Goal: Information Seeking & Learning: Understand process/instructions

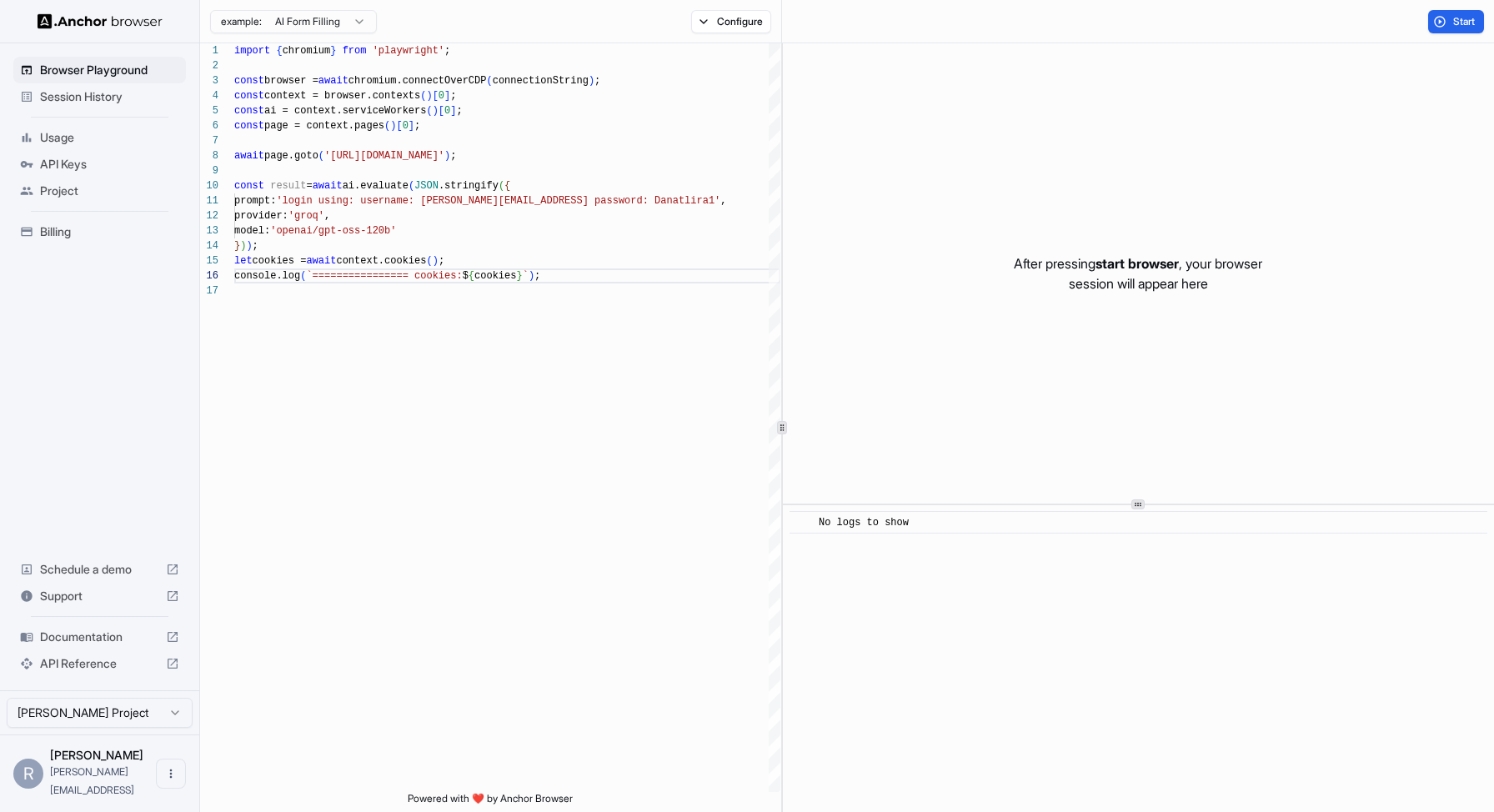
scroll to position [75, 0]
click at [613, 270] on div "import { chromium } from 'playwright' ; const browser = await chromium.connectO…" at bounding box center [507, 538] width 546 height 989
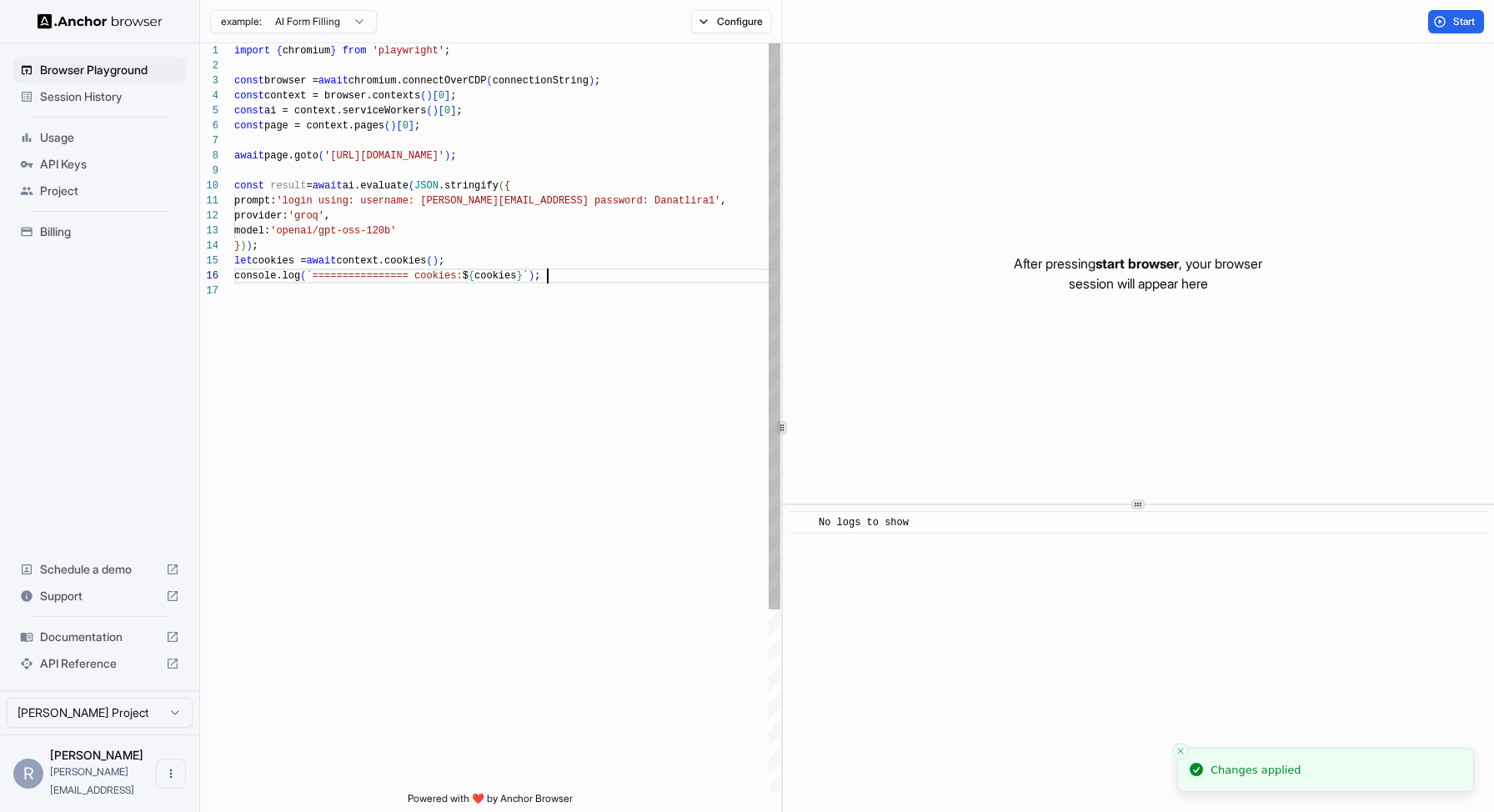
click at [515, 150] on div "import { chromium } from 'playwright' ; const browser = await chromium.connectO…" at bounding box center [507, 538] width 546 height 989
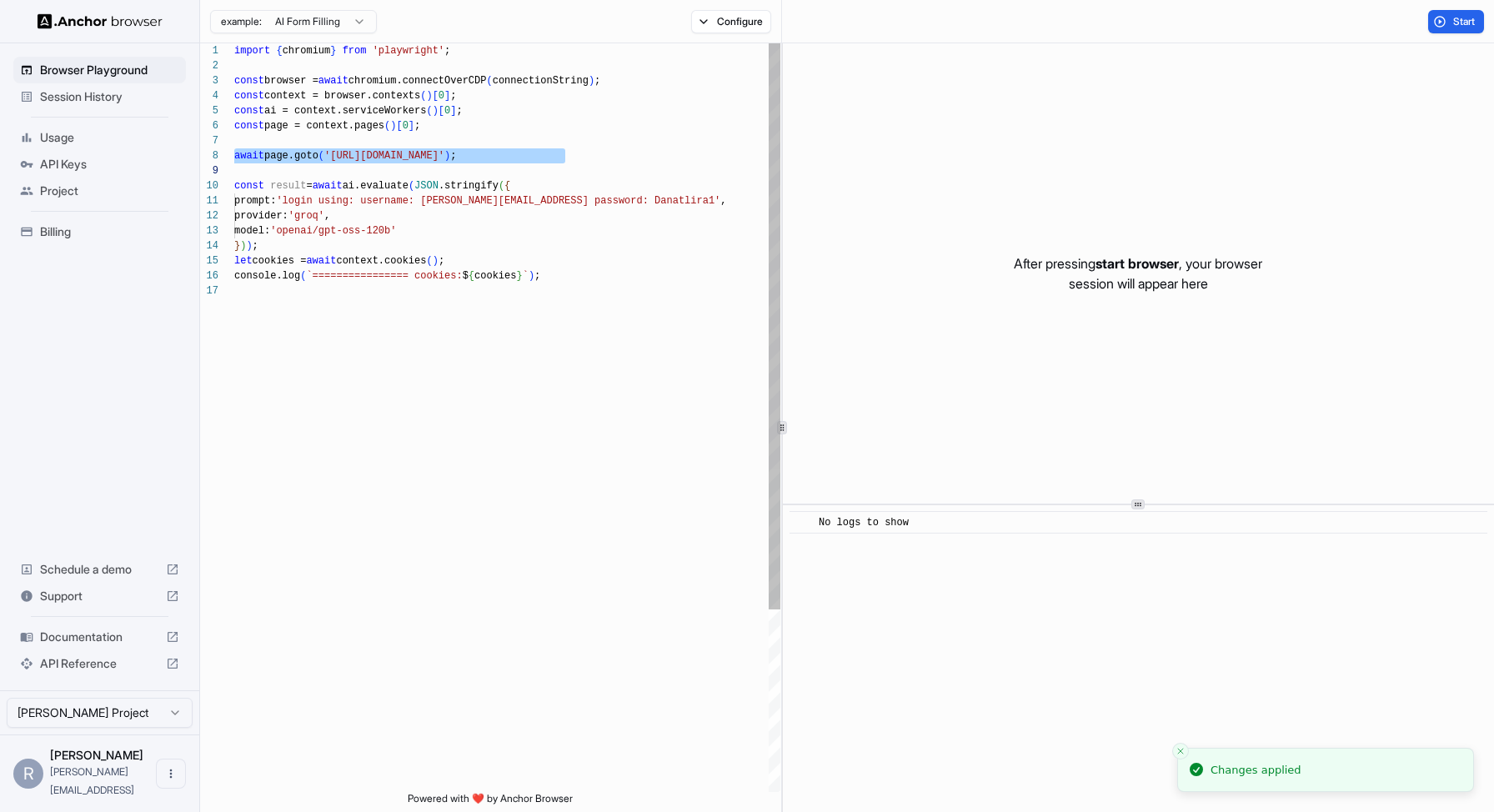
click at [458, 62] on div "import { chromium } from 'playwright' ; const browser = await chromium.connectO…" at bounding box center [507, 538] width 546 height 989
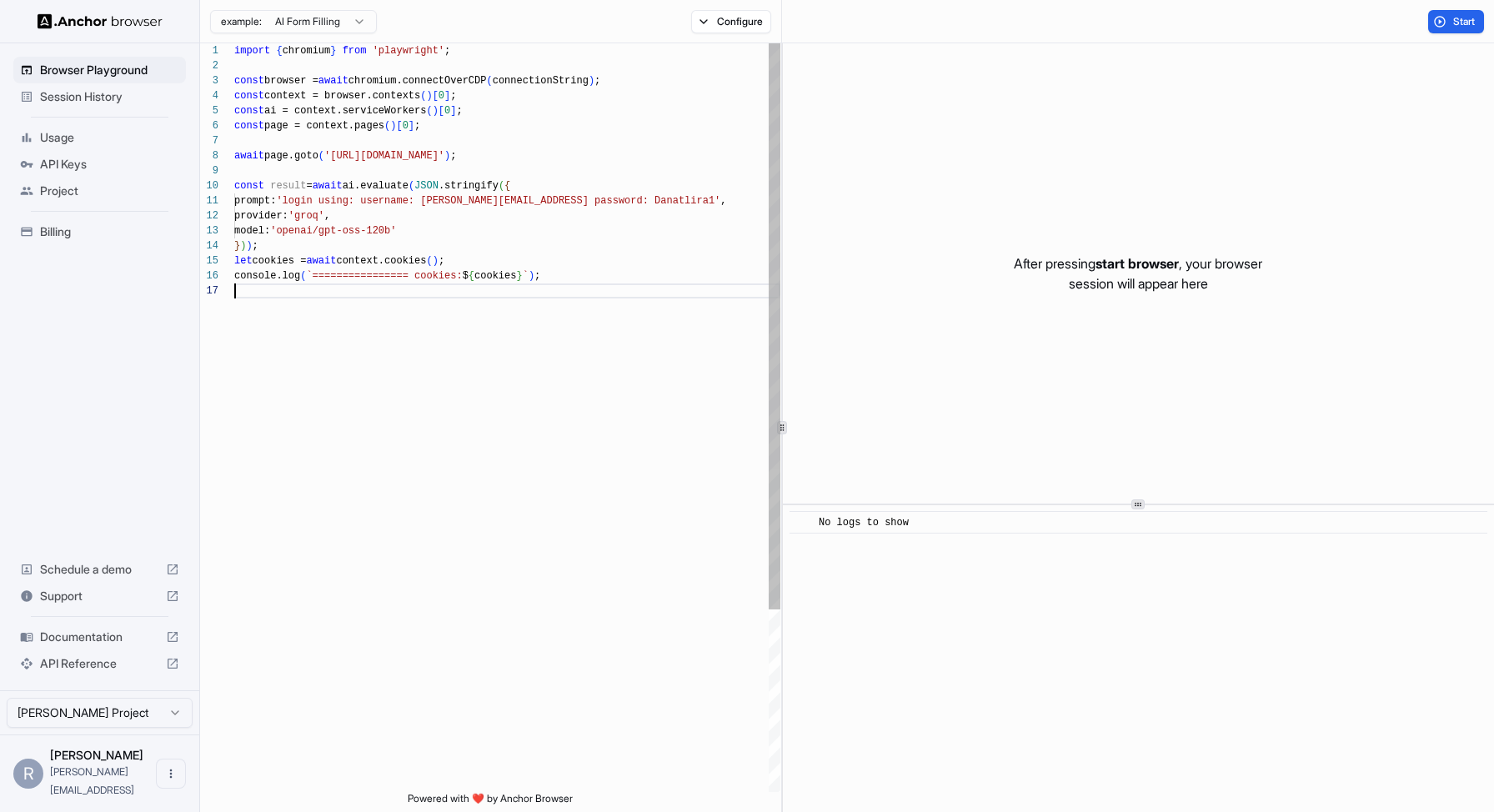
type textarea "**********"
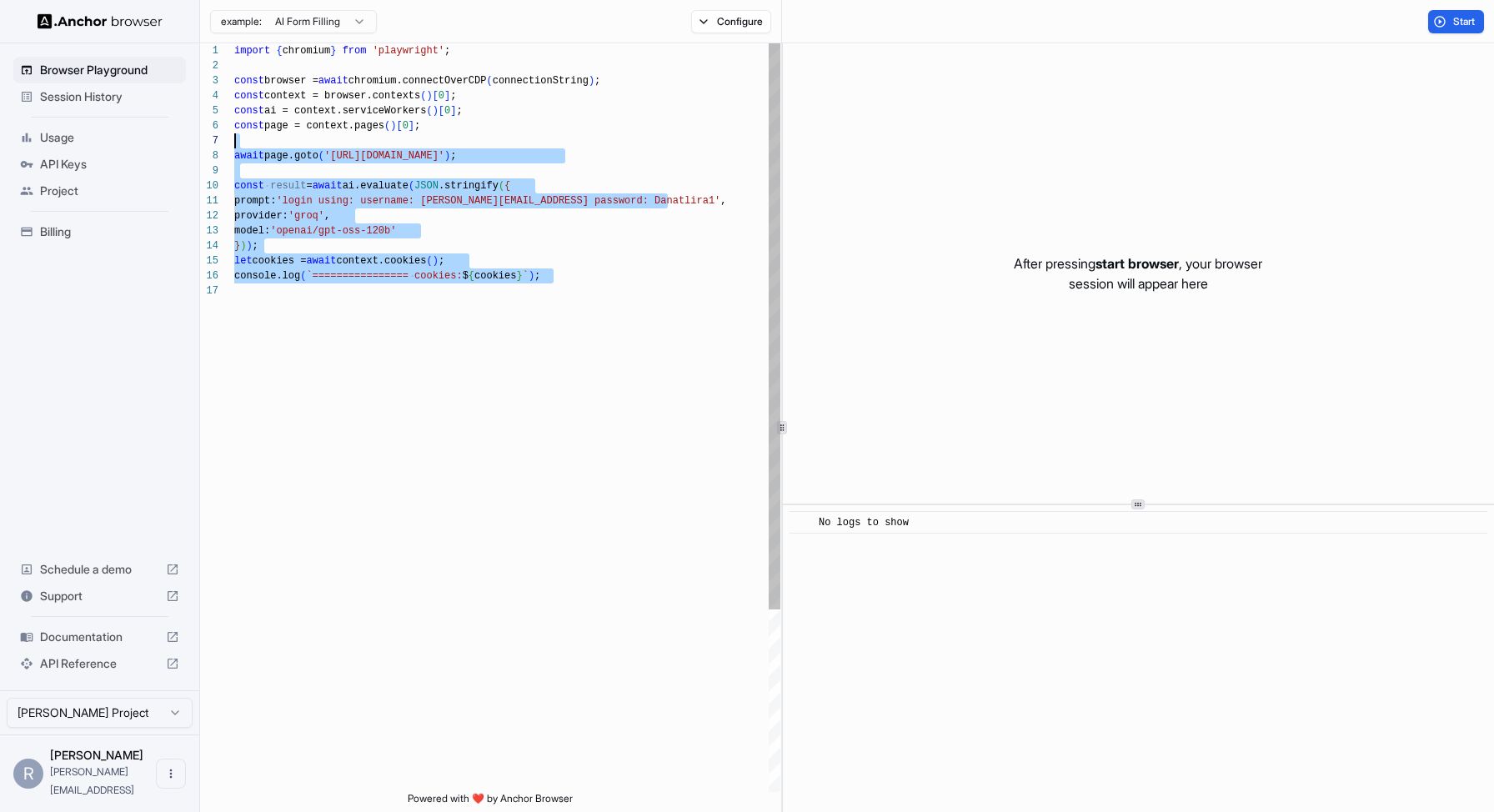
scroll to position [0, 0]
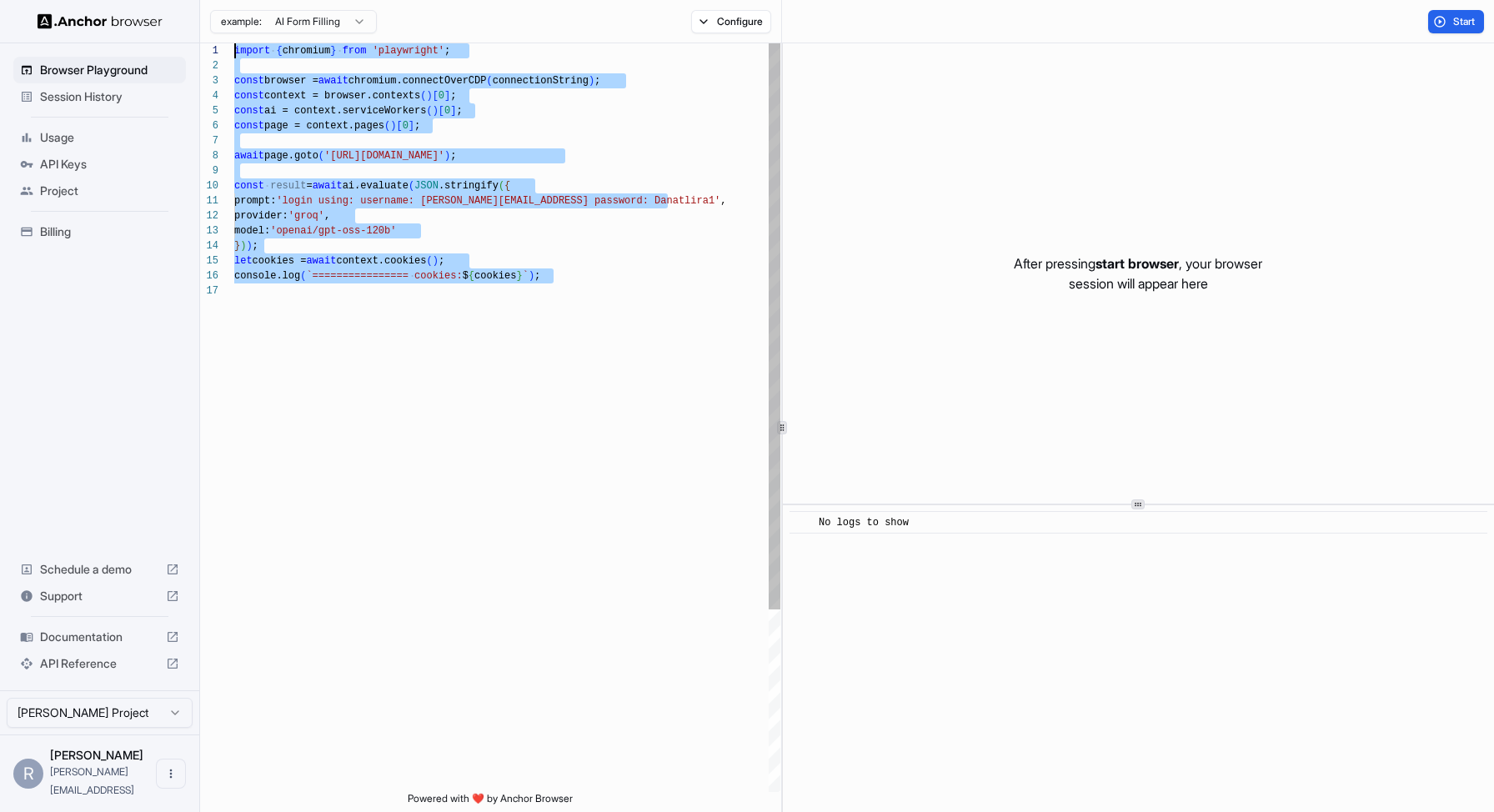
drag, startPoint x: 600, startPoint y: 285, endPoint x: 224, endPoint y: 37, distance: 450.4
click at [234, 44] on div "import { chromium } from 'playwright' ; const browser = await chromium.connectO…" at bounding box center [507, 538] width 546 height 989
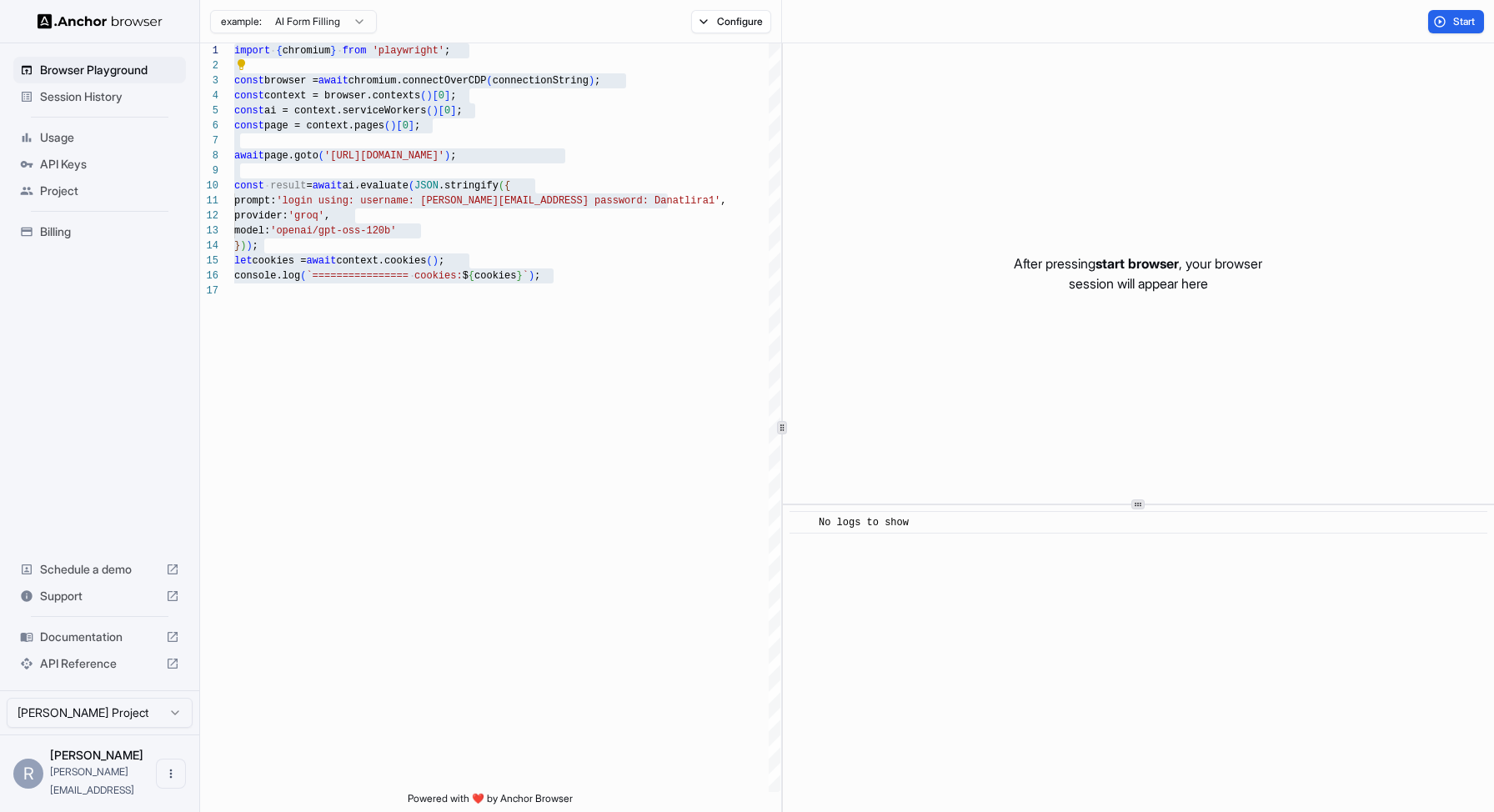
click at [68, 672] on span "API Reference" at bounding box center [99, 663] width 119 height 17
click at [178, 782] on button "Open menu" at bounding box center [171, 773] width 30 height 30
click at [267, 715] on div at bounding box center [747, 406] width 1494 height 812
click at [181, 730] on html "Browser Playground Session History Usage API Keys Project Billing Schedule a de…" at bounding box center [747, 406] width 1494 height 812
click at [368, 690] on html "Browser Playground Session History Usage API Keys Project Billing Schedule a de…" at bounding box center [747, 406] width 1494 height 812
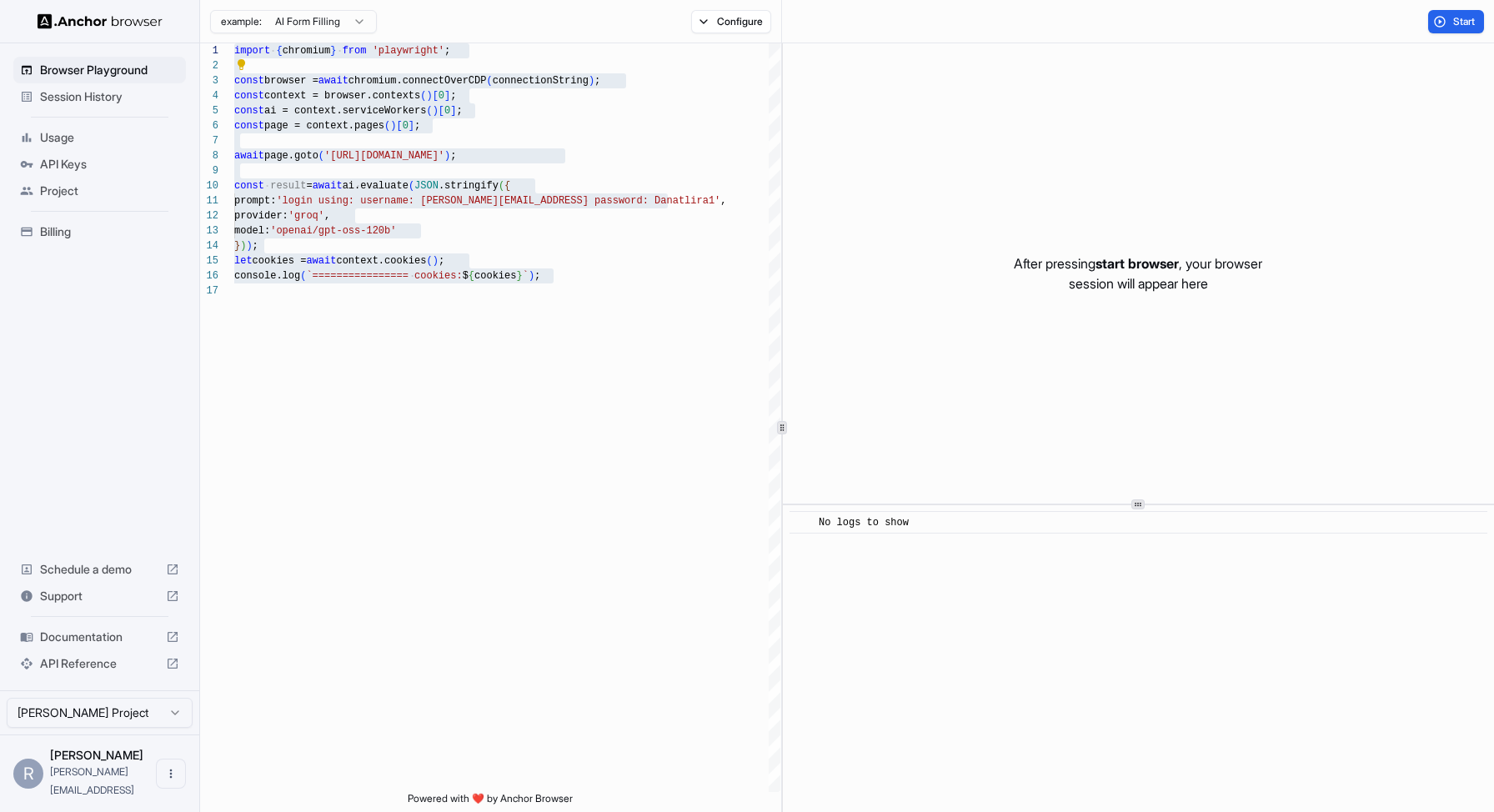
click at [72, 144] on span "Usage" at bounding box center [110, 137] width 139 height 17
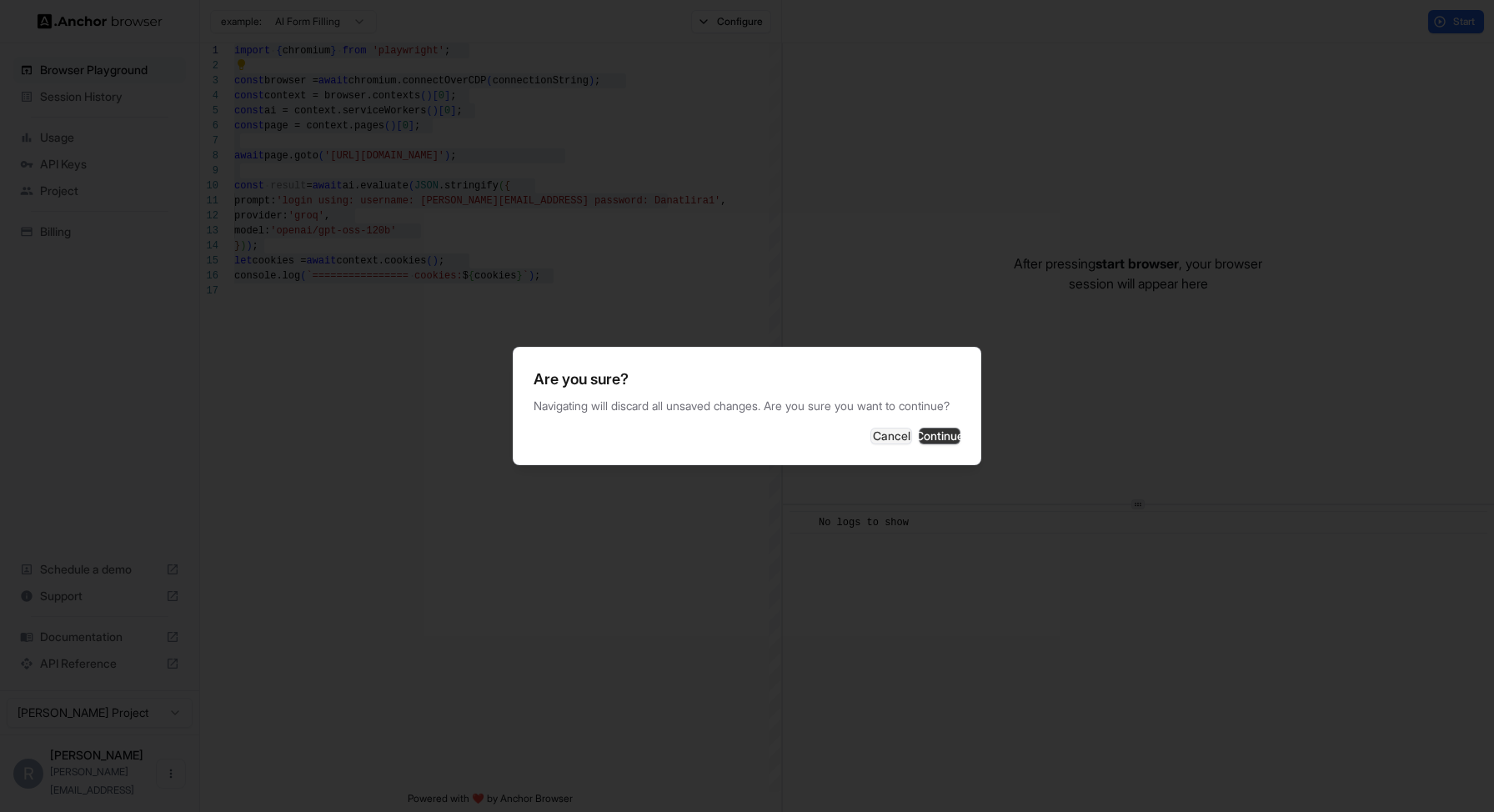
click at [928, 444] on button "Continue" at bounding box center [939, 435] width 42 height 17
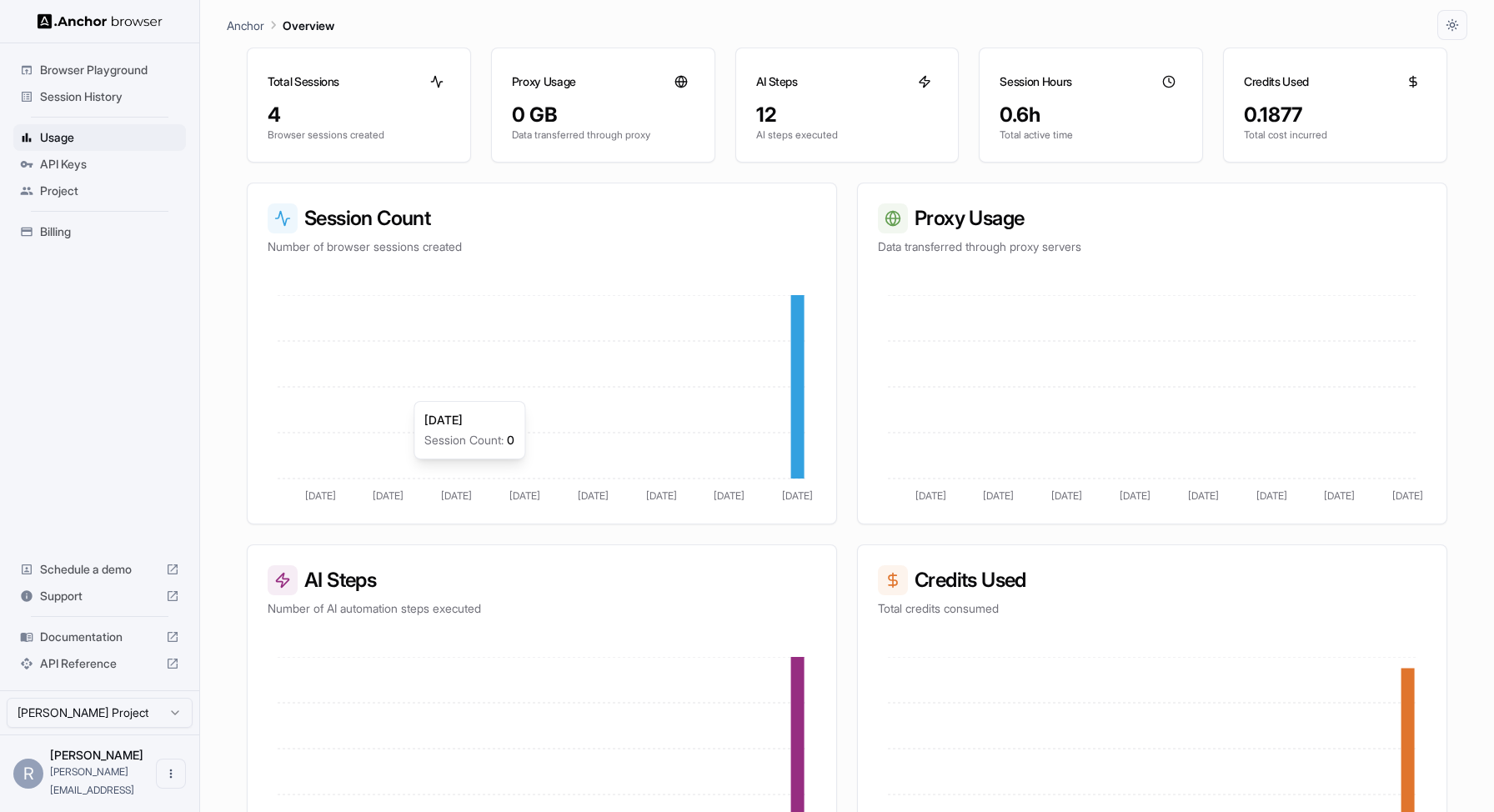
scroll to position [29, 0]
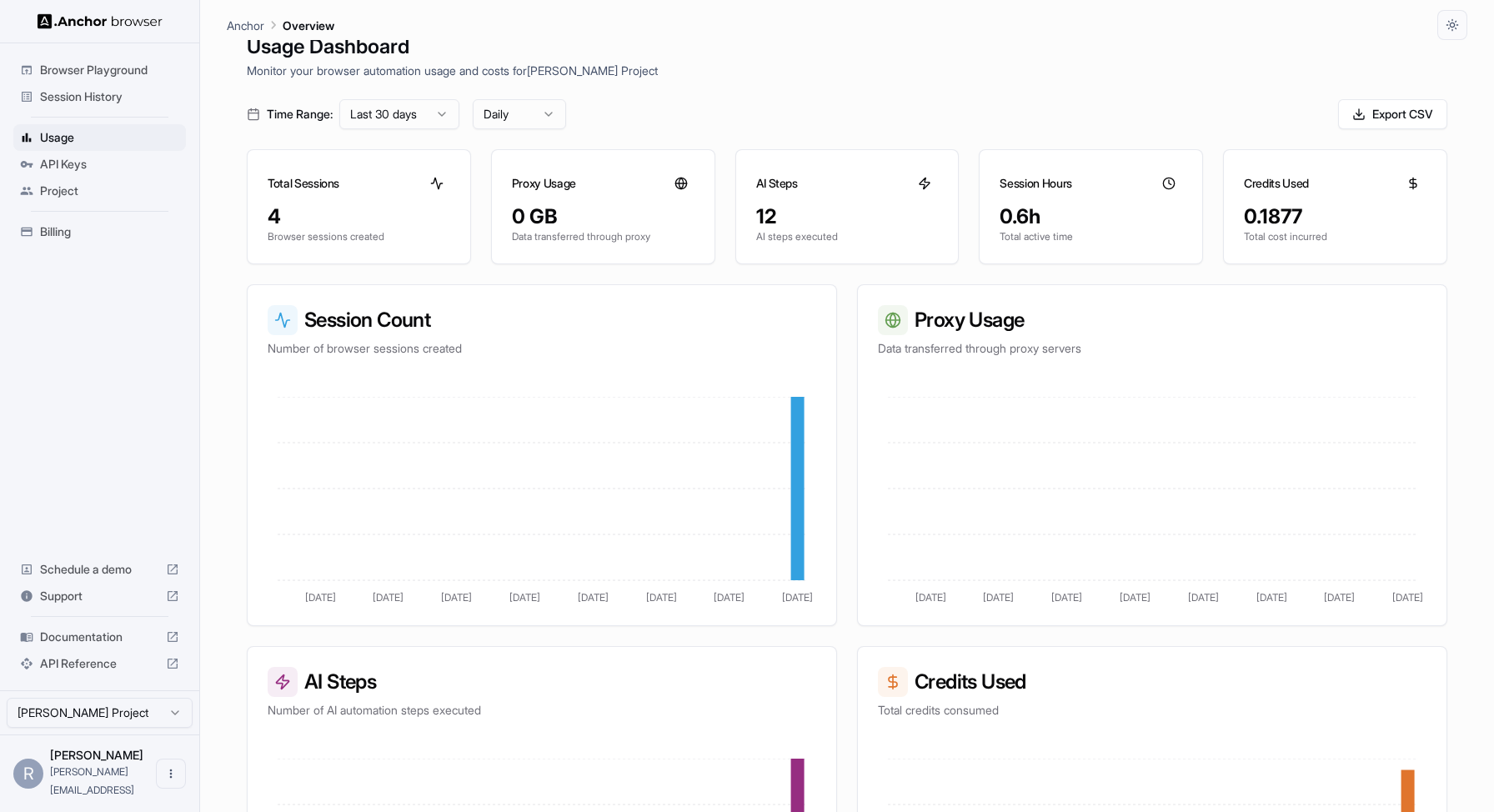
click at [81, 185] on span "Project" at bounding box center [110, 191] width 139 height 17
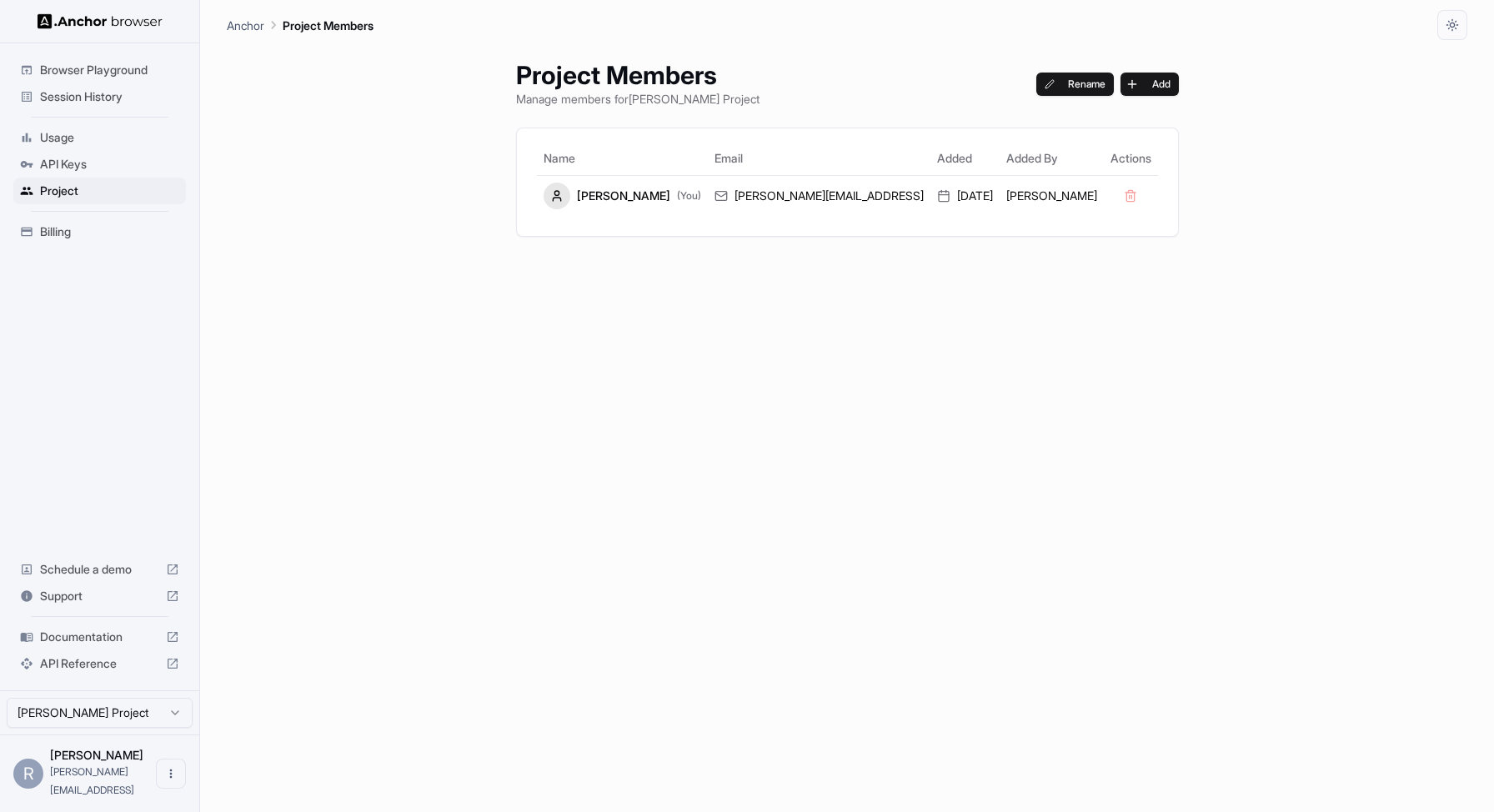
click at [109, 170] on span "API Keys" at bounding box center [110, 164] width 139 height 17
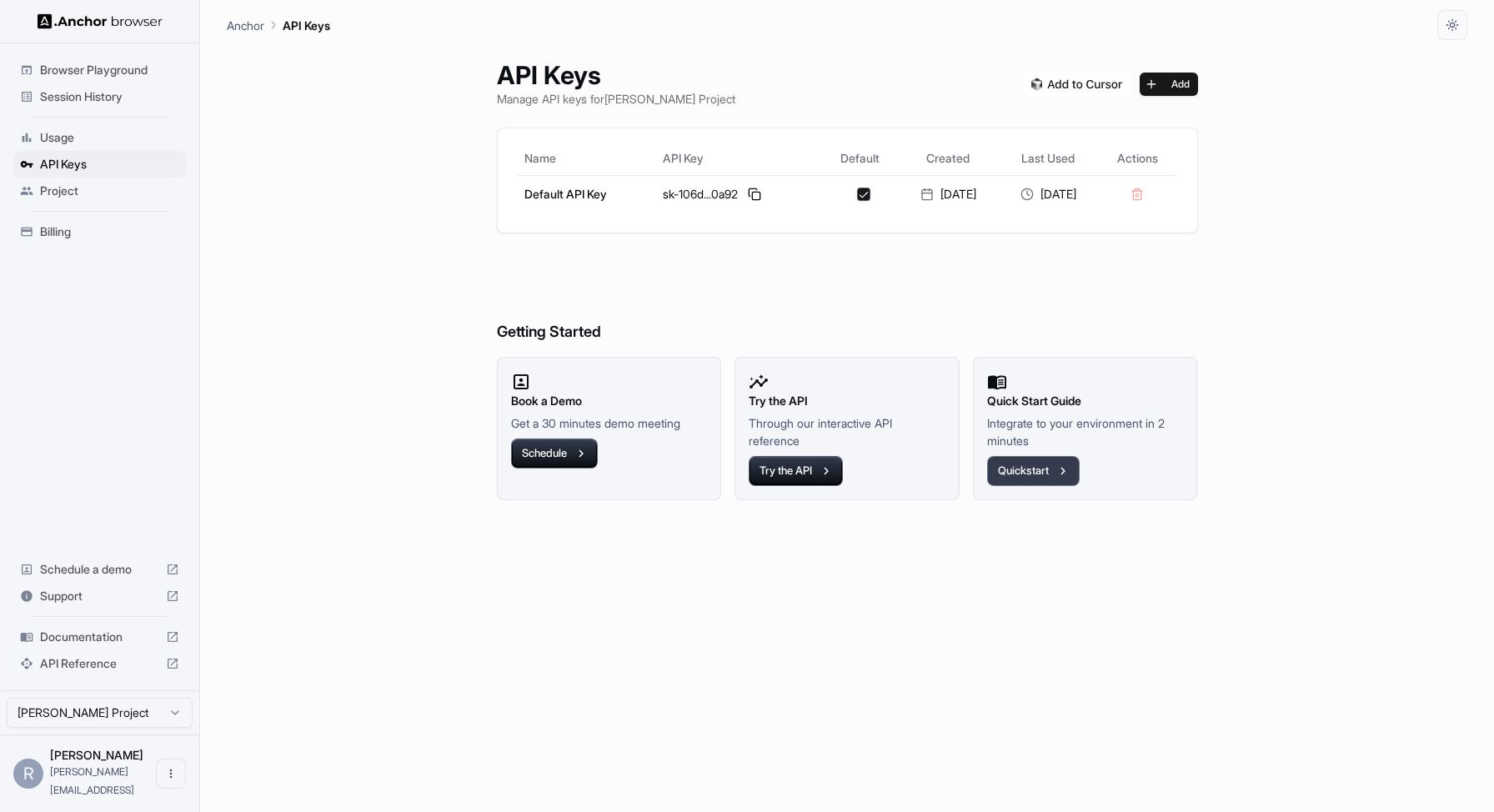
click at [1042, 480] on button "Quickstart" at bounding box center [1033, 471] width 92 height 30
click at [126, 75] on span "Browser Playground" at bounding box center [110, 70] width 139 height 17
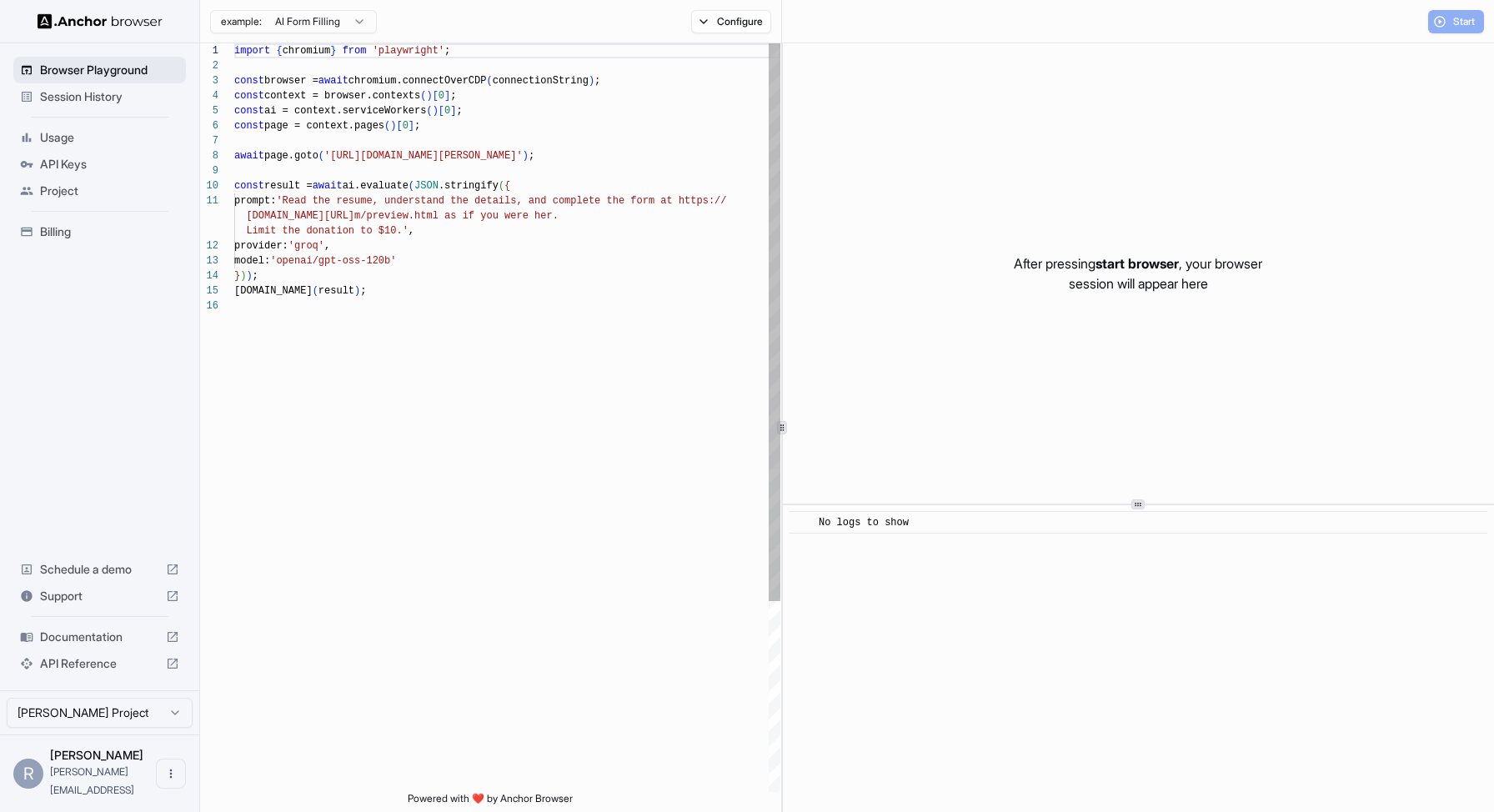
scroll to position [150, 0]
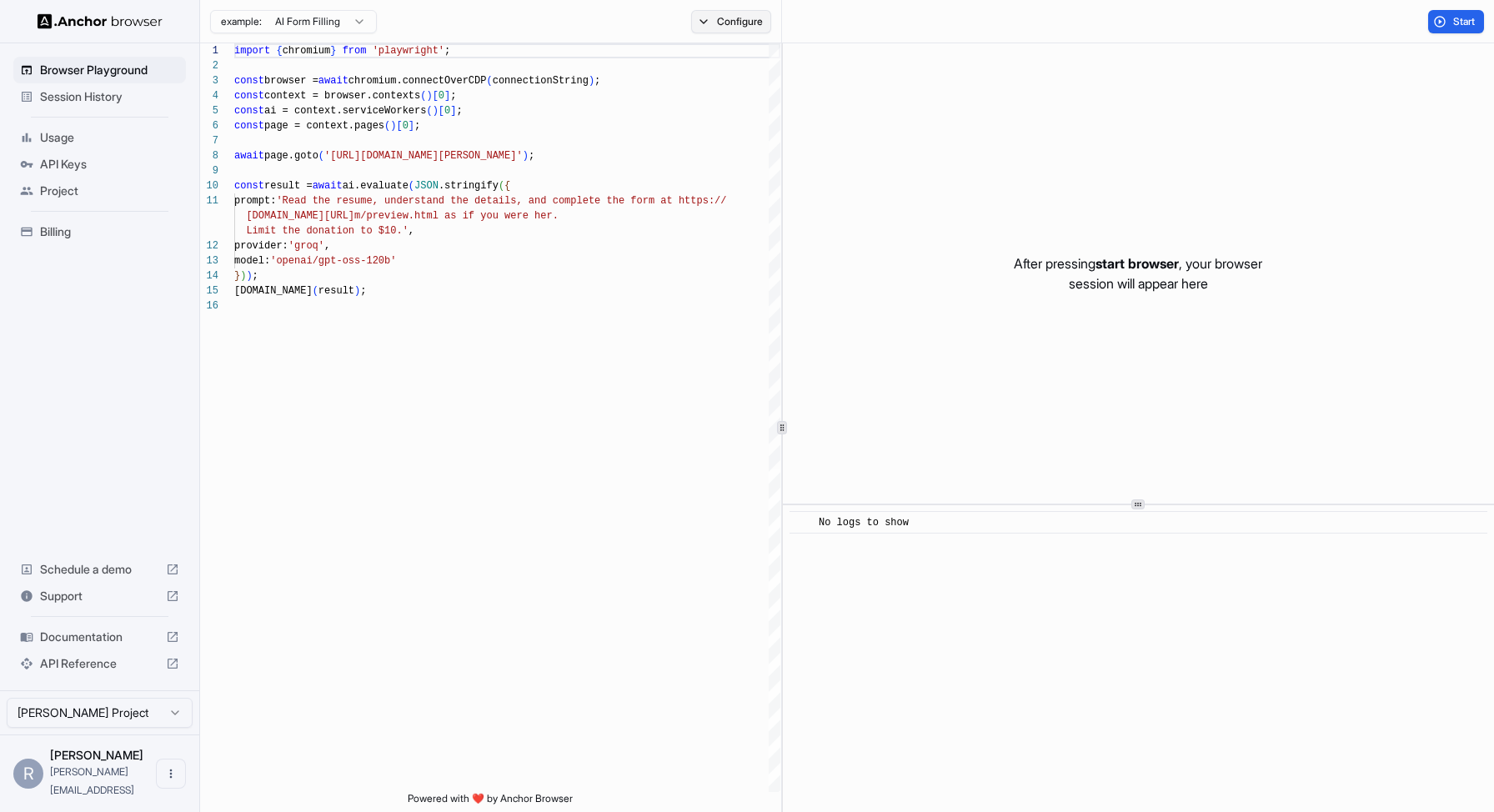
click at [741, 23] on button "Configure" at bounding box center [731, 21] width 81 height 23
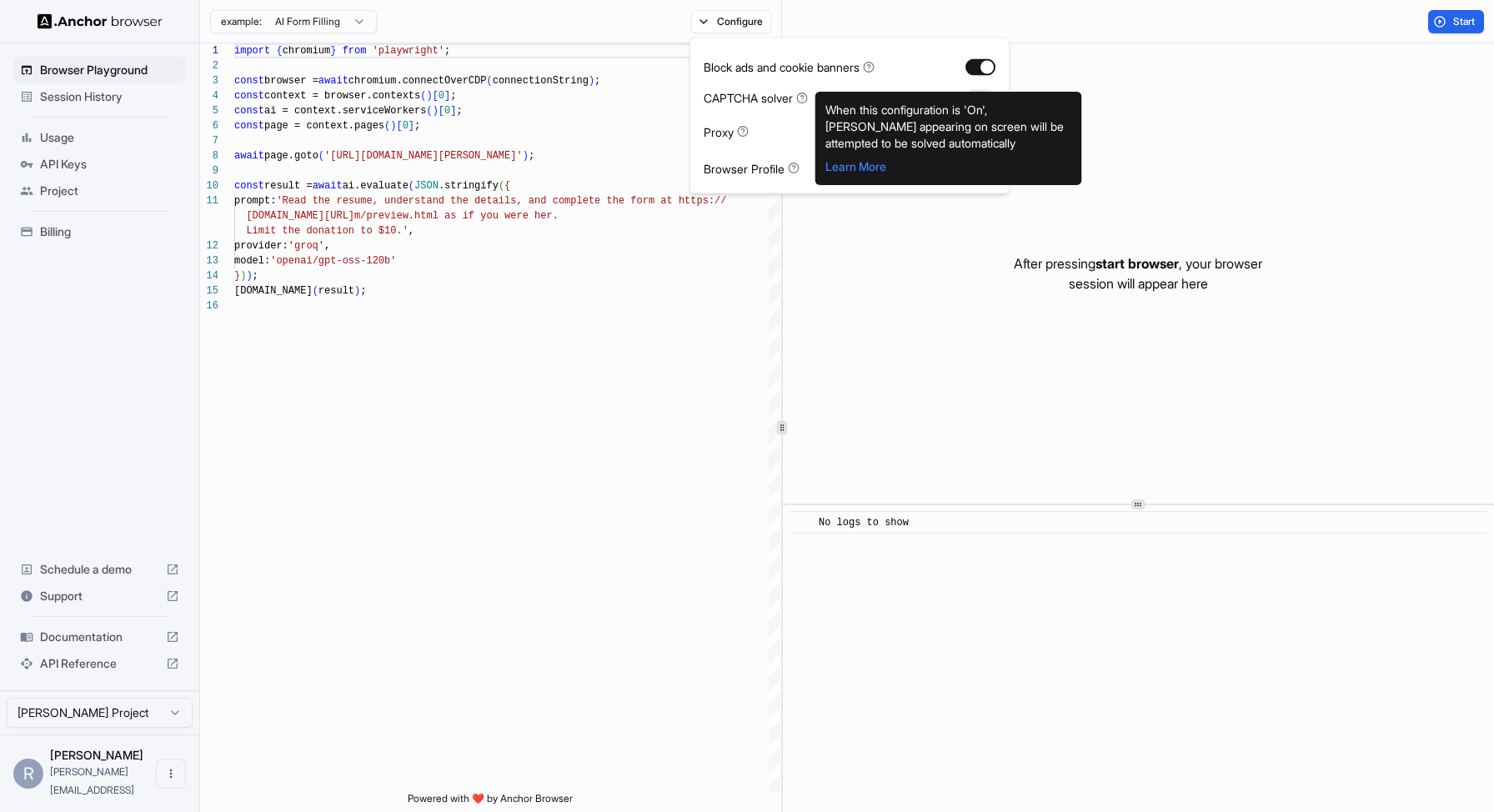
click at [808, 99] on icon at bounding box center [802, 97] width 11 height 11
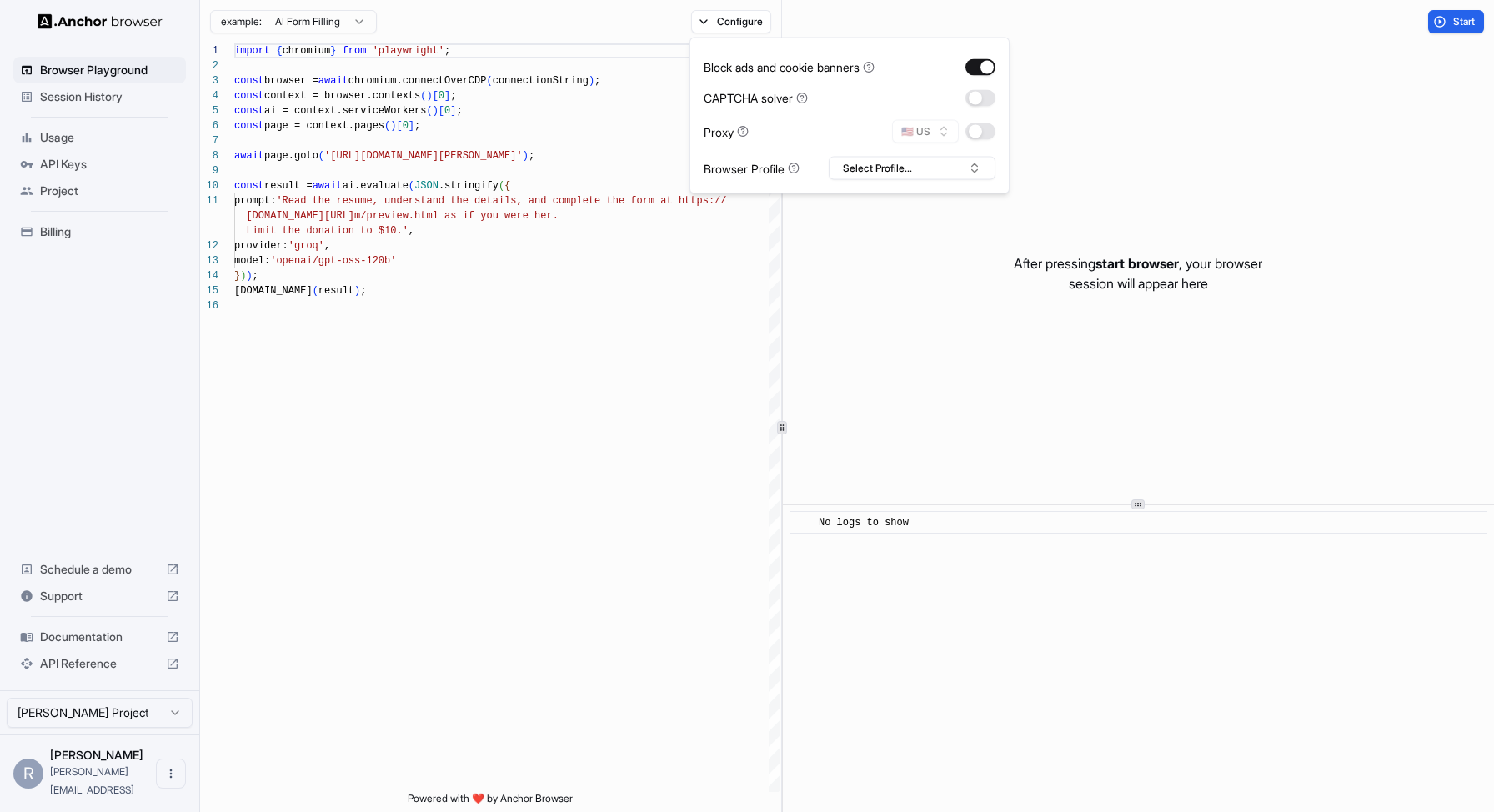
click at [807, 98] on icon at bounding box center [802, 97] width 11 height 11
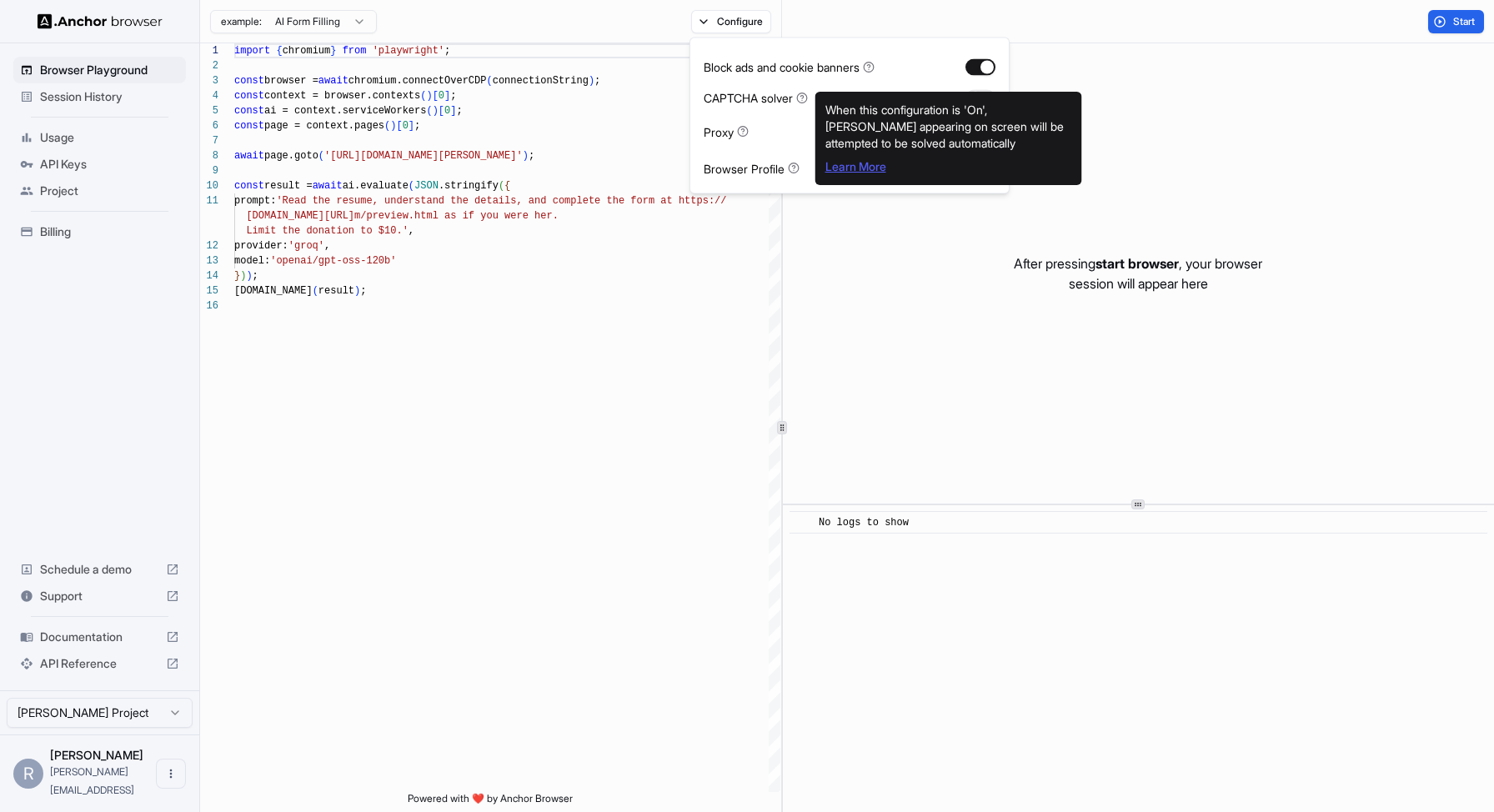
click at [847, 166] on link "Learn More" at bounding box center [856, 166] width 61 height 14
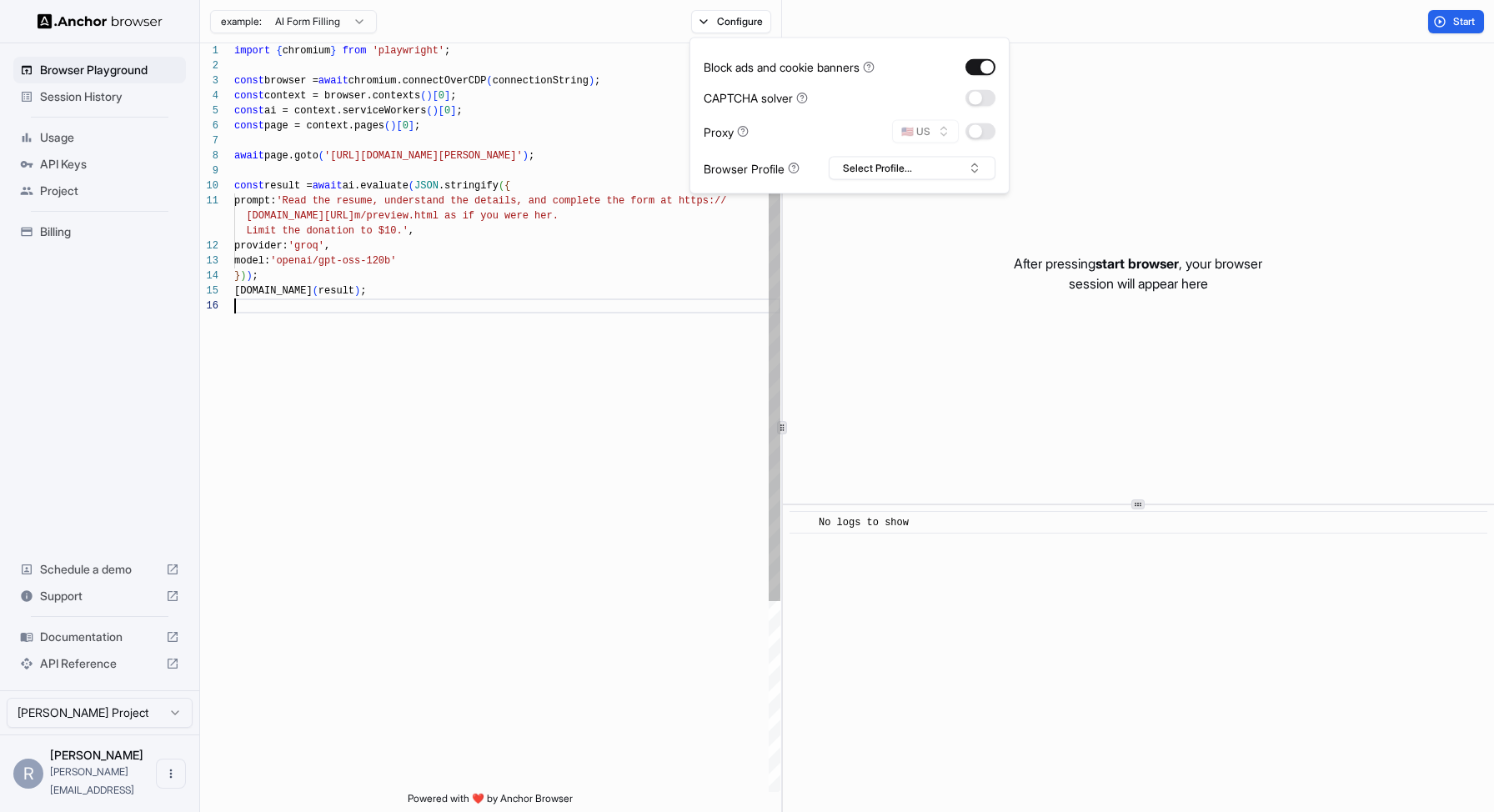
scroll to position [105, 0]
click at [684, 304] on div "import { chromium } from 'playwright' ; const browser = await chromium.connectO…" at bounding box center [507, 545] width 546 height 1003
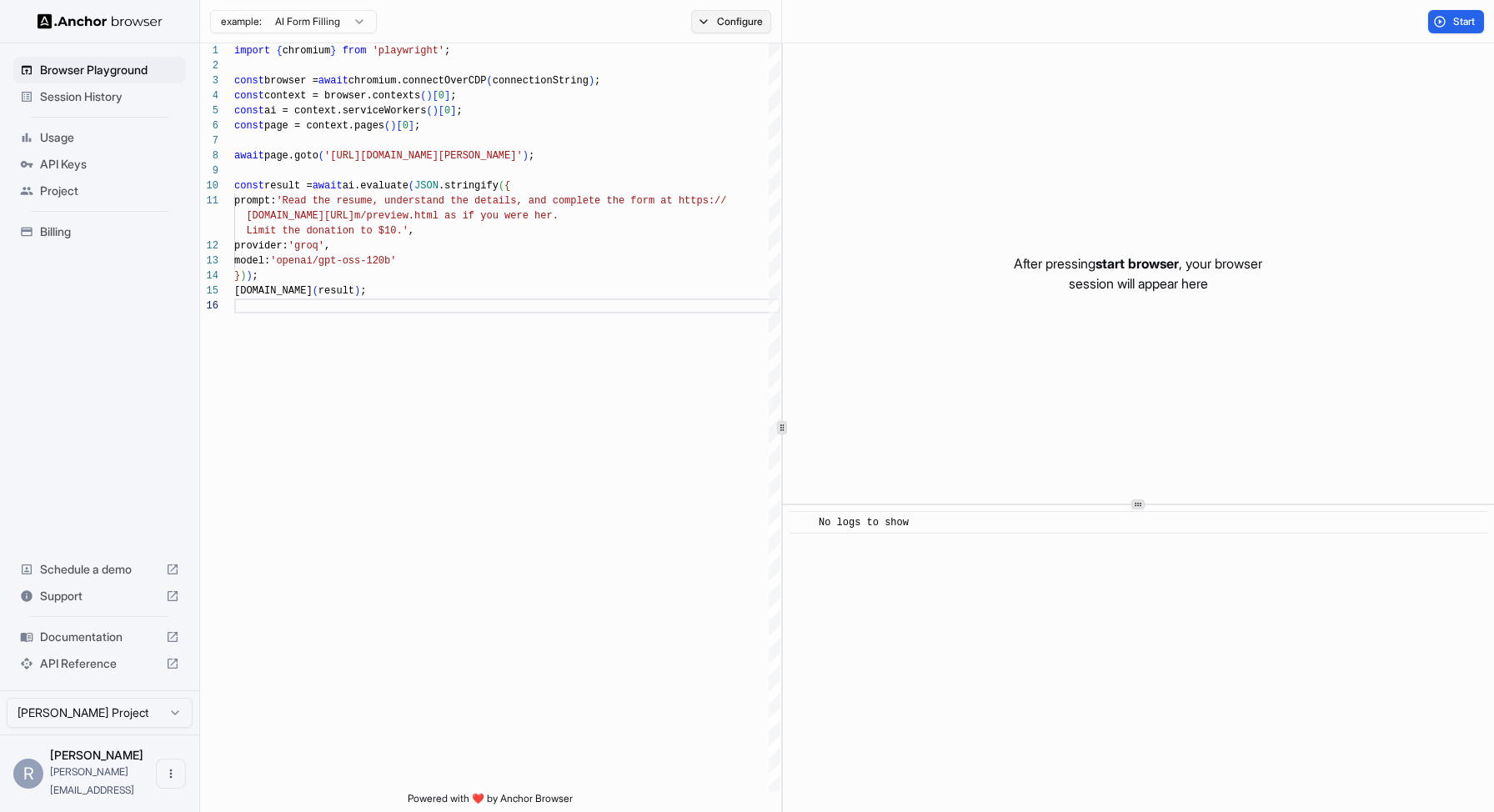
click at [745, 14] on button "Configure" at bounding box center [731, 21] width 81 height 23
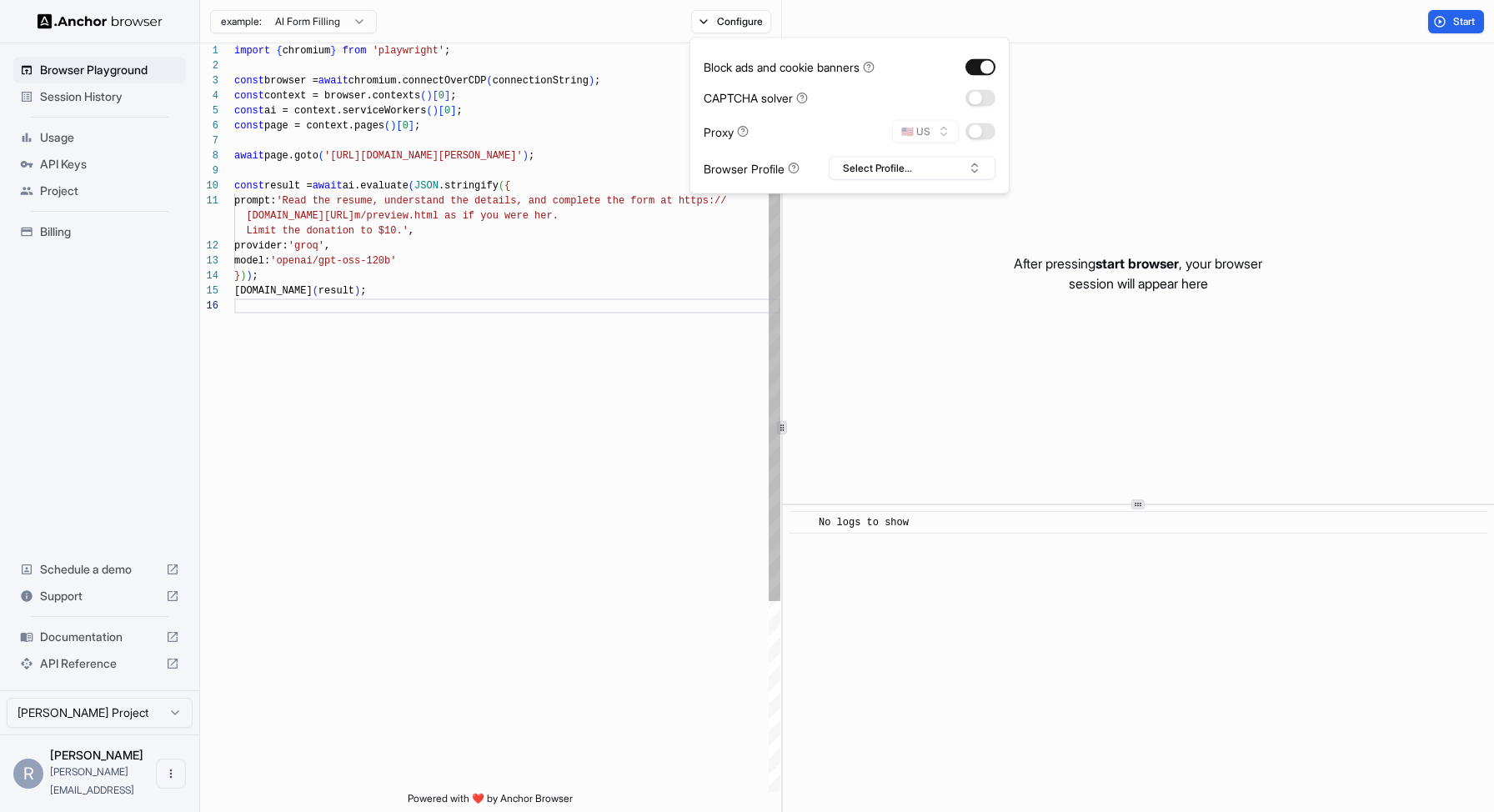
scroll to position [75, 0]
click at [620, 120] on div "import { chromium } from 'playwright' ; const browser = await chromium.connectO…" at bounding box center [507, 545] width 546 height 1003
type textarea "**********"
click at [606, 193] on div "[DOMAIN_NAME] ( result ) ; } ) ) ; model: 'openai/gpt-oss-120b' provider: 'groq…" at bounding box center [507, 545] width 546 height 1003
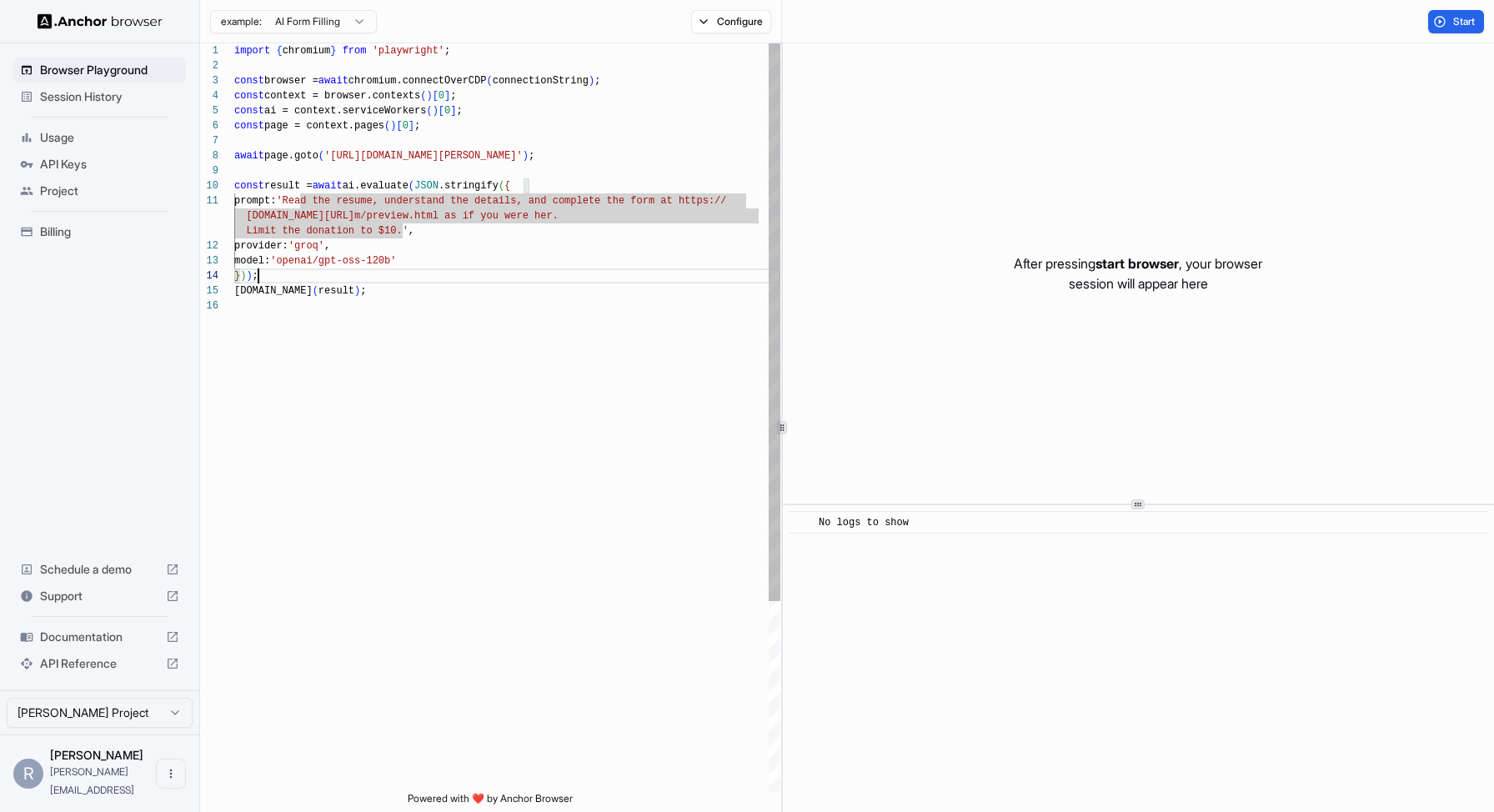
click at [426, 275] on div "[DOMAIN_NAME] ( result ) ; } ) ) ; model: 'openai/gpt-oss-120b' provider: 'groq…" at bounding box center [507, 545] width 546 height 1003
